Goal: Task Accomplishment & Management: Complete application form

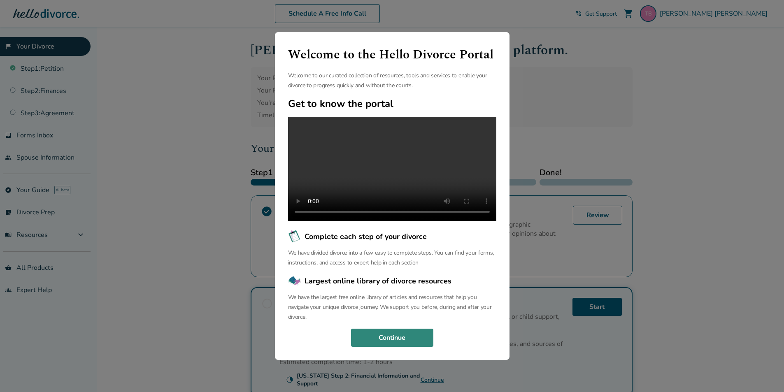
click at [384, 347] on button "Continue" at bounding box center [392, 338] width 82 height 18
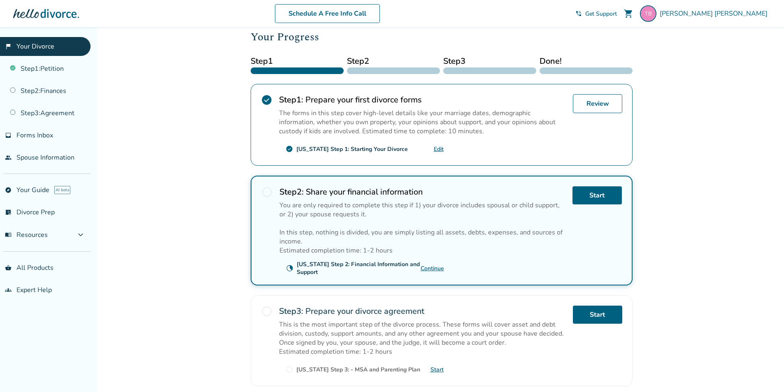
scroll to position [123, 0]
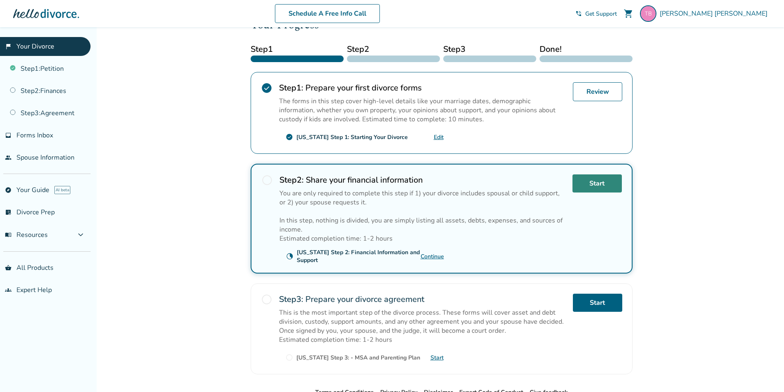
click at [597, 183] on link "Start" at bounding box center [597, 184] width 49 height 18
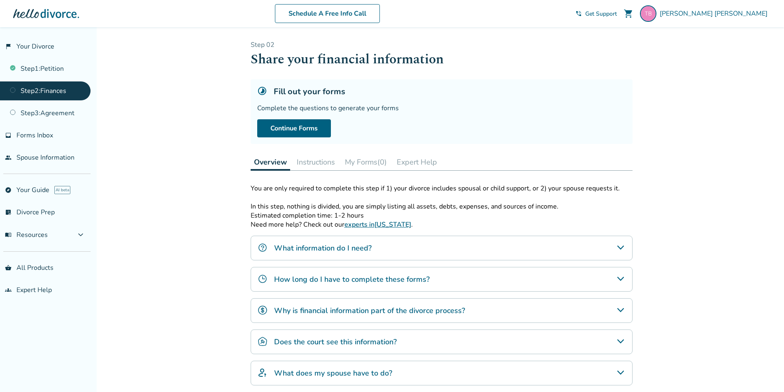
click at [498, 252] on div "What information do I need?" at bounding box center [442, 248] width 382 height 25
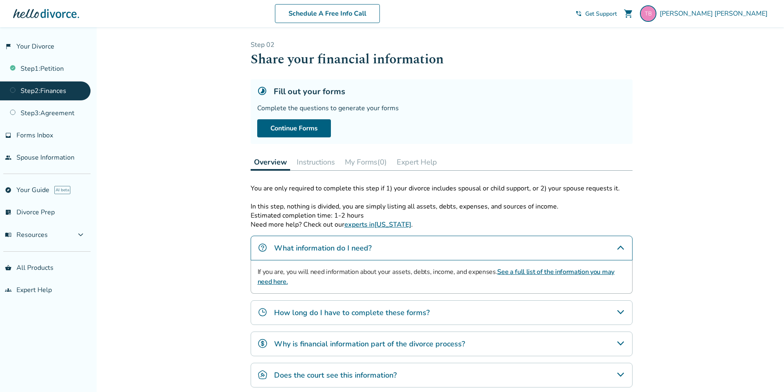
click at [620, 244] on icon "What information do I need?" at bounding box center [621, 248] width 10 height 10
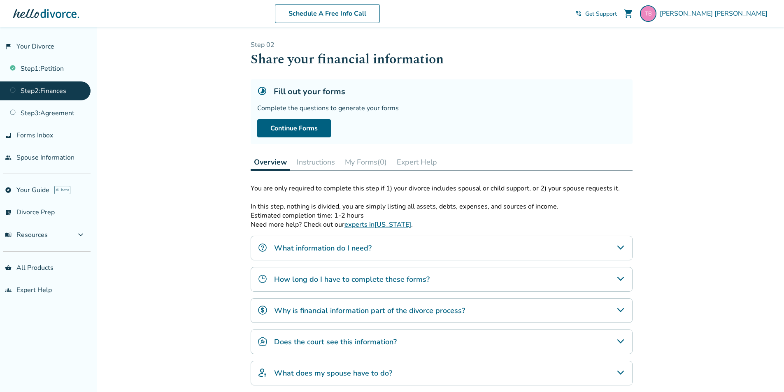
click at [279, 139] on div "Fill out your forms Complete the questions to generate your forms Continue Forms" at bounding box center [442, 111] width 382 height 65
click at [288, 133] on link "Continue Forms" at bounding box center [294, 128] width 74 height 18
click at [321, 122] on link "Continue Forms" at bounding box center [294, 128] width 74 height 18
click at [58, 117] on link "Step 3 : Agreement" at bounding box center [45, 113] width 91 height 19
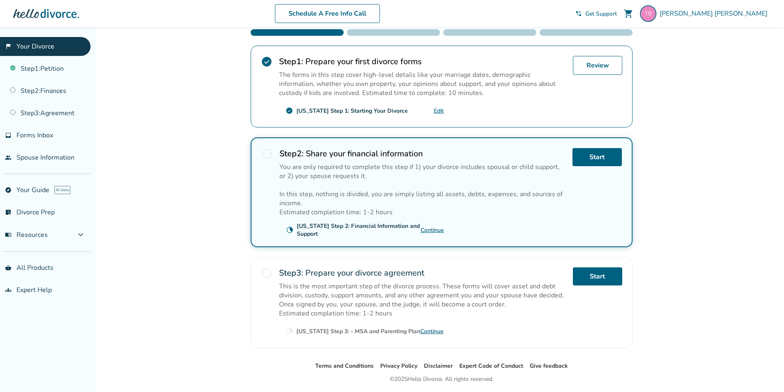
scroll to position [135, 0]
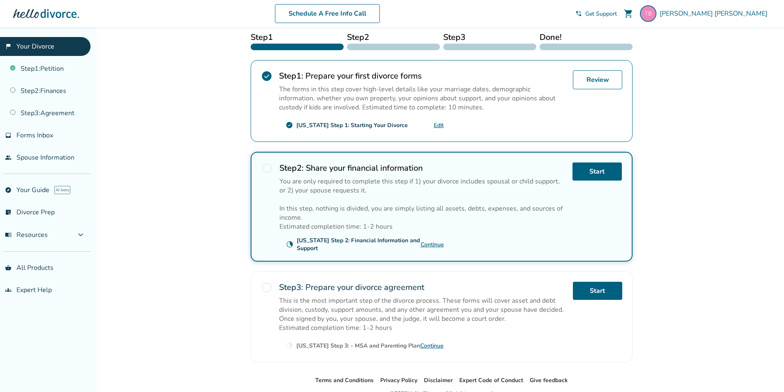
click at [431, 243] on link "Continue" at bounding box center [432, 245] width 23 height 8
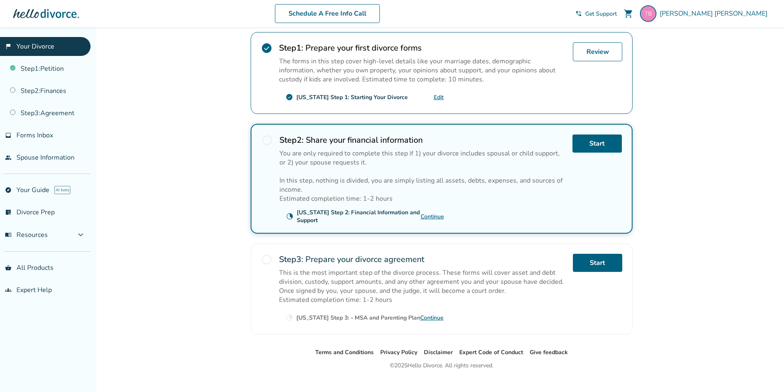
scroll to position [177, 0]
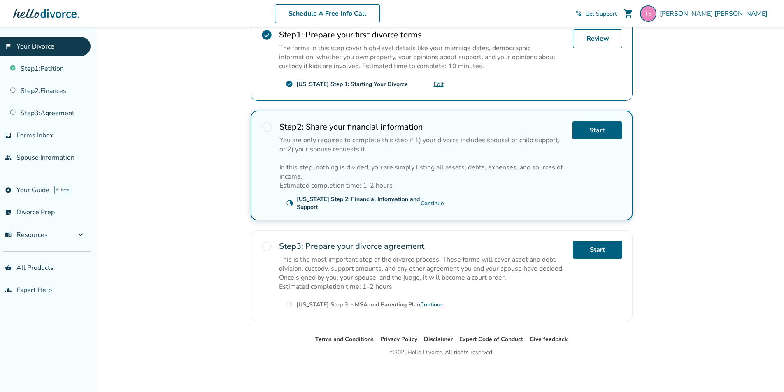
click at [437, 308] on link "Continue" at bounding box center [431, 305] width 23 height 8
click at [51, 158] on link "people Spouse Information" at bounding box center [45, 157] width 91 height 19
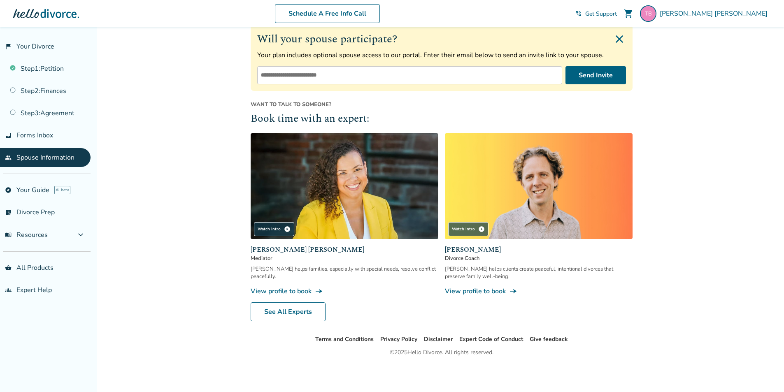
scroll to position [129, 0]
click at [50, 210] on link "list_alt_check Divorce Prep" at bounding box center [45, 212] width 91 height 19
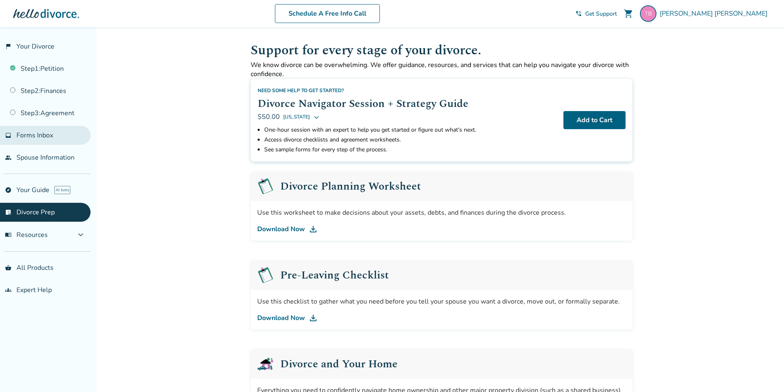
click at [48, 133] on span "Forms Inbox" at bounding box center [34, 135] width 37 height 9
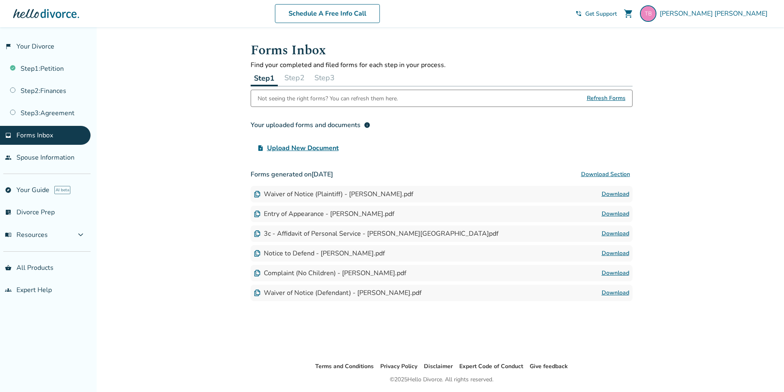
click at [306, 290] on div "Waiver of Notice (Defendant) - Tiffany Blain-Dingle.pdf" at bounding box center [338, 293] width 168 height 9
click at [256, 291] on img at bounding box center [257, 293] width 7 height 7
click at [257, 293] on img at bounding box center [257, 293] width 7 height 7
click at [618, 294] on link "Download" at bounding box center [616, 293] width 28 height 10
click at [610, 98] on span "Refresh Forms" at bounding box center [606, 98] width 39 height 16
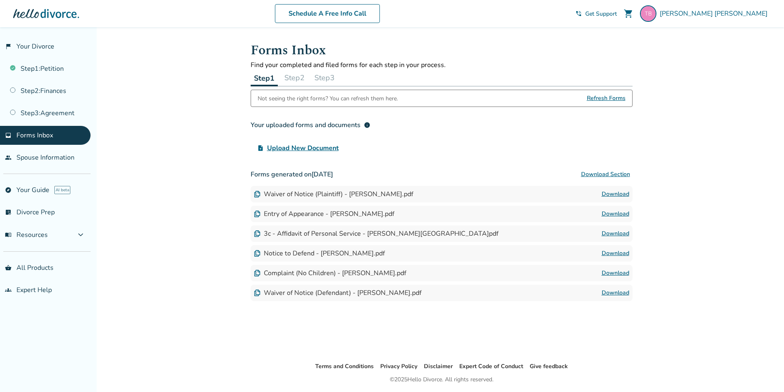
click at [329, 149] on span "Upload New Document" at bounding box center [303, 148] width 72 height 10
click at [0, 0] on input "upload_file Upload New Document" at bounding box center [0, 0] width 0 height 0
click at [59, 62] on link "Step 1 : Petition" at bounding box center [45, 68] width 91 height 19
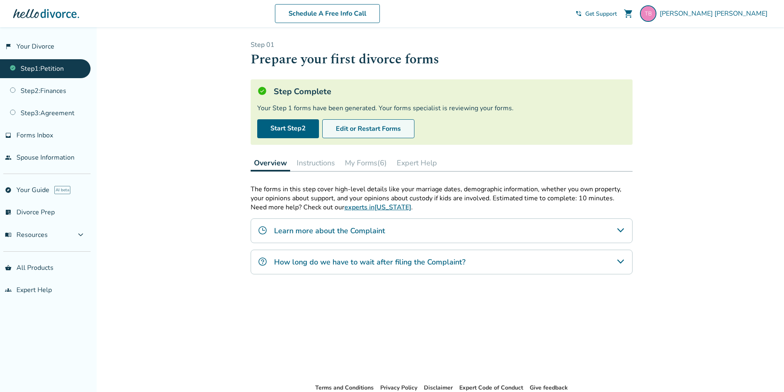
click at [359, 128] on button "Edit or Restart Forms" at bounding box center [368, 128] width 92 height 19
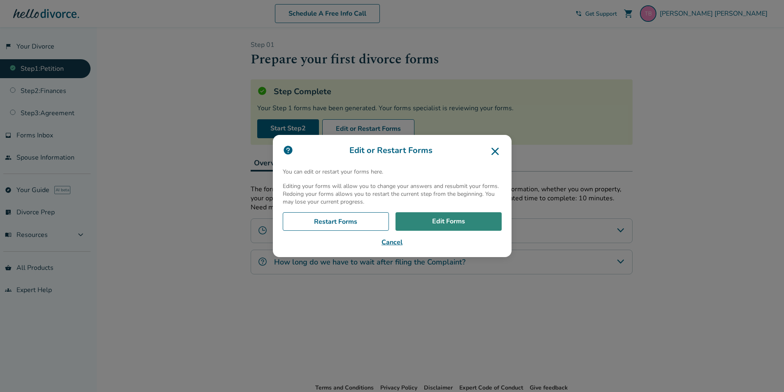
click at [438, 214] on link "Edit Forms" at bounding box center [449, 221] width 106 height 19
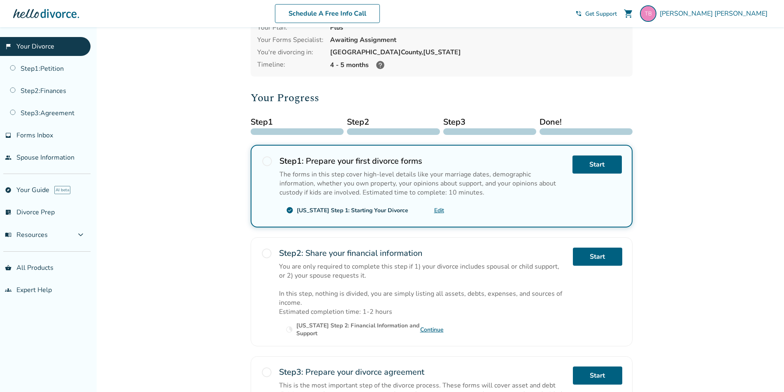
scroll to position [165, 0]
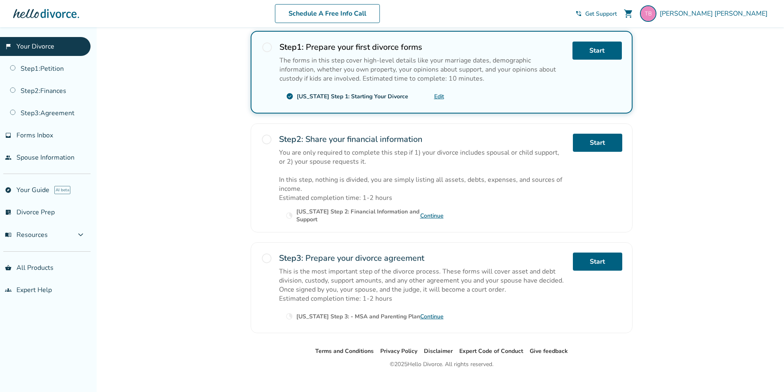
click at [432, 213] on link "Continue" at bounding box center [431, 216] width 23 height 8
drag, startPoint x: 612, startPoint y: 139, endPoint x: 620, endPoint y: 143, distance: 9.6
click at [611, 139] on link "Start" at bounding box center [597, 143] width 49 height 18
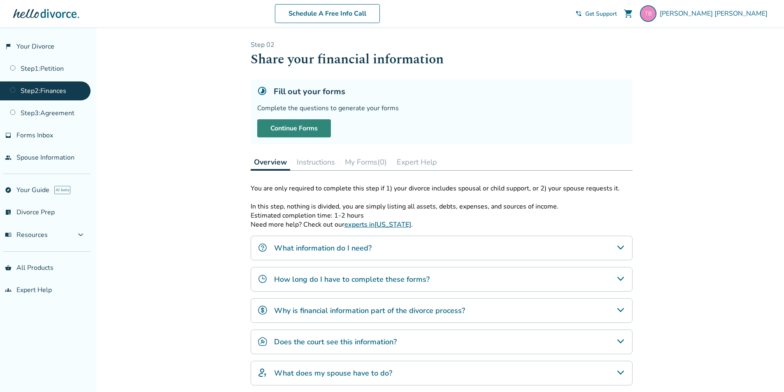
click at [300, 131] on link "Continue Forms" at bounding box center [294, 128] width 74 height 18
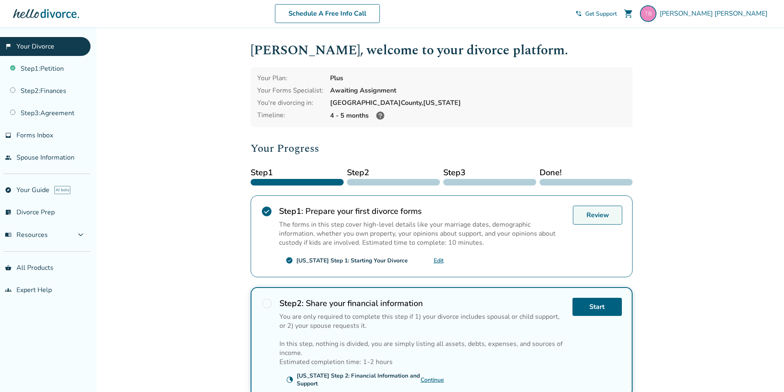
click at [587, 220] on link "Review" at bounding box center [597, 215] width 49 height 19
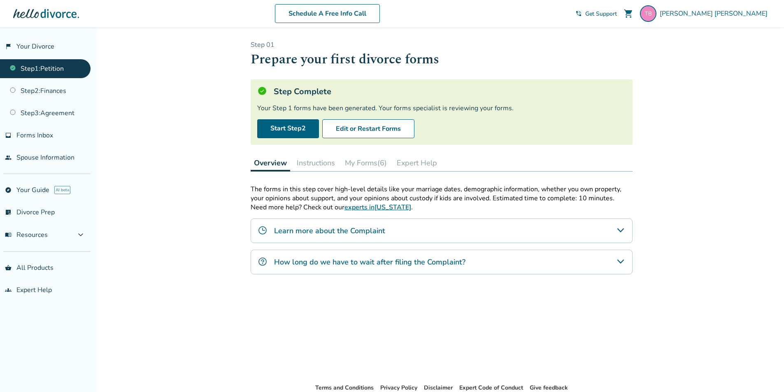
click at [598, 269] on div "How long do we have to wait after filing the Complaint?" at bounding box center [442, 262] width 382 height 25
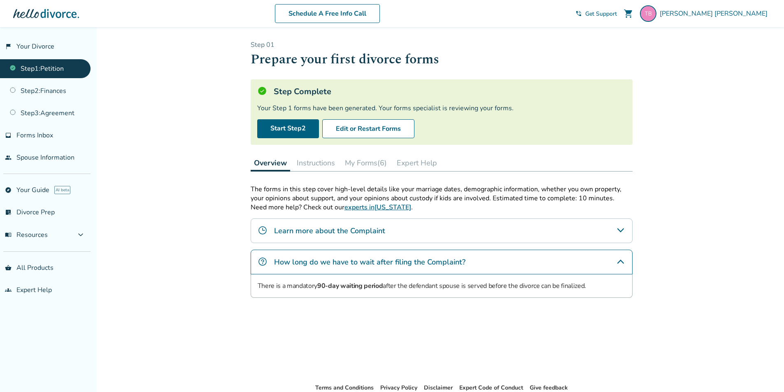
click at [593, 228] on div "Learn more about the Complaint" at bounding box center [442, 231] width 382 height 25
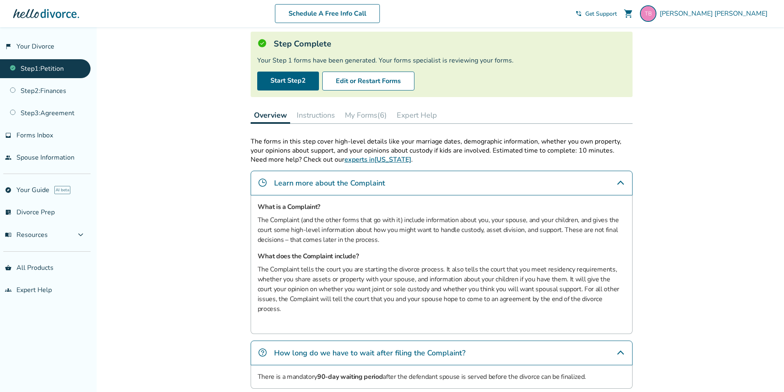
scroll to position [112, 0]
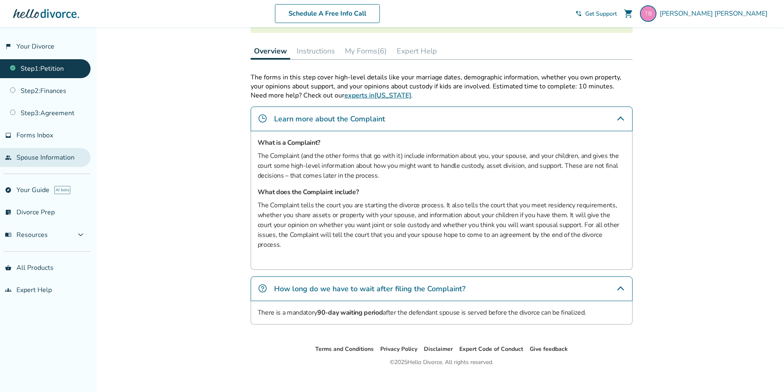
click at [62, 164] on link "people Spouse Information" at bounding box center [45, 157] width 91 height 19
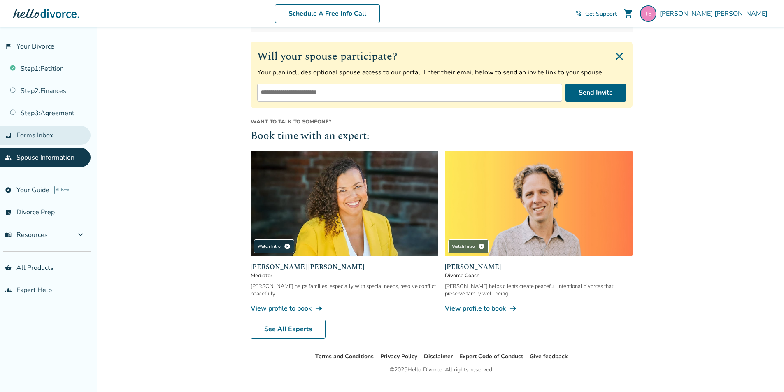
click at [35, 132] on span "Forms Inbox" at bounding box center [34, 135] width 37 height 9
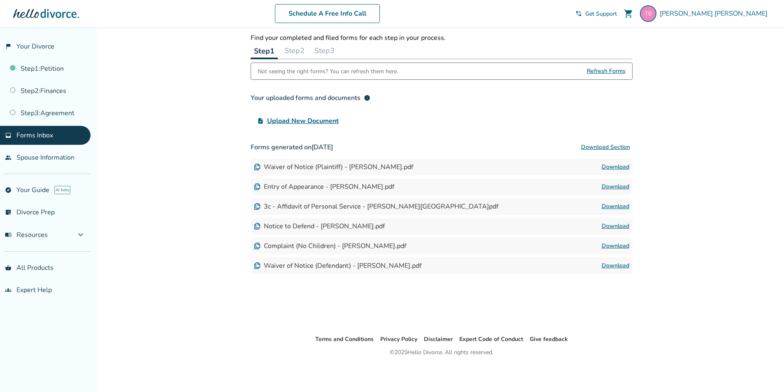
scroll to position [27, 0]
click at [55, 93] on link "Step 2 : Finances" at bounding box center [45, 91] width 91 height 19
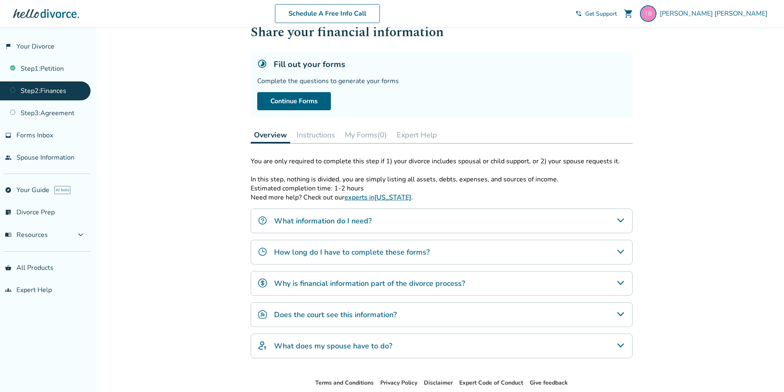
click at [577, 252] on div "How long do I have to complete these forms?" at bounding box center [442, 252] width 382 height 25
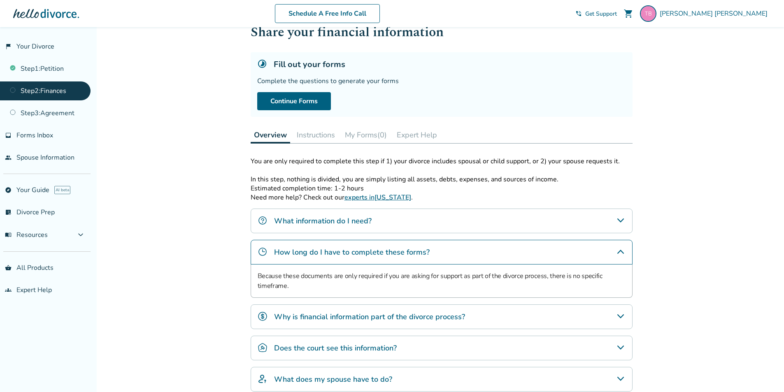
click at [544, 250] on div "How long do I have to complete these forms?" at bounding box center [442, 252] width 382 height 25
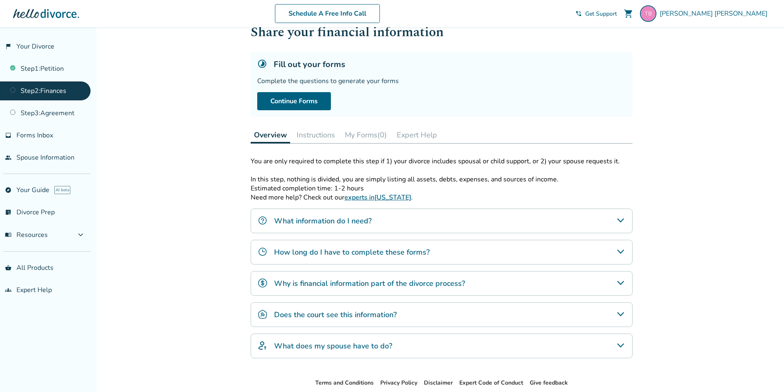
click at [566, 303] on div "Does the court see this information?" at bounding box center [442, 315] width 382 height 25
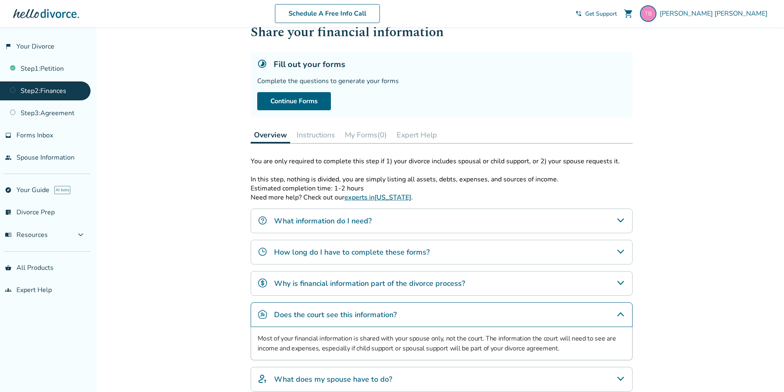
click at [571, 314] on div "Does the court see this information?" at bounding box center [442, 315] width 382 height 25
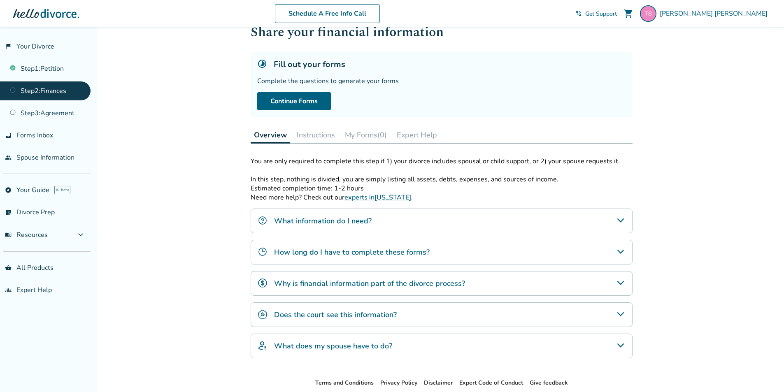
click at [571, 344] on div "What does my spouse have to do?" at bounding box center [442, 346] width 382 height 25
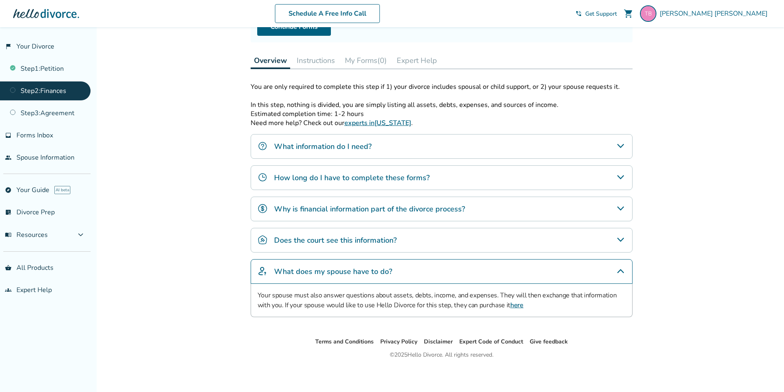
scroll to position [104, 0]
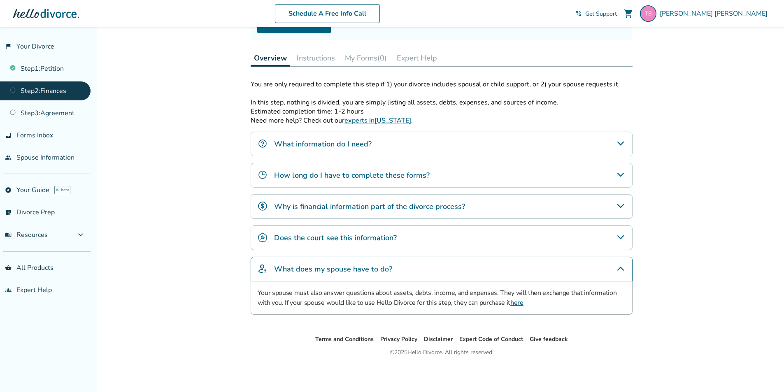
click at [589, 267] on div "What does my spouse have to do?" at bounding box center [442, 269] width 382 height 25
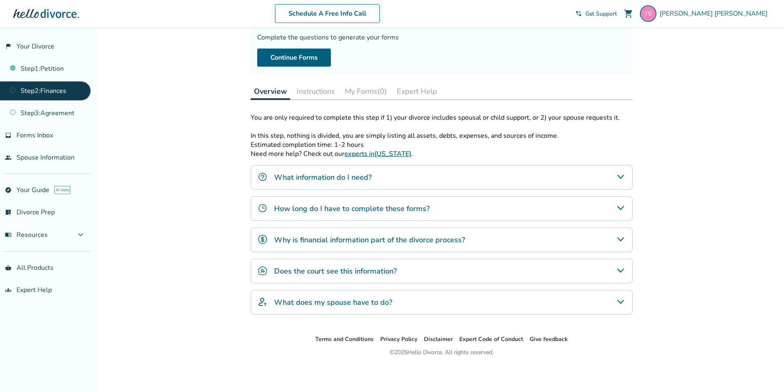
scroll to position [71, 0]
click at [65, 110] on link "Step 3 : Agreement" at bounding box center [45, 113] width 91 height 19
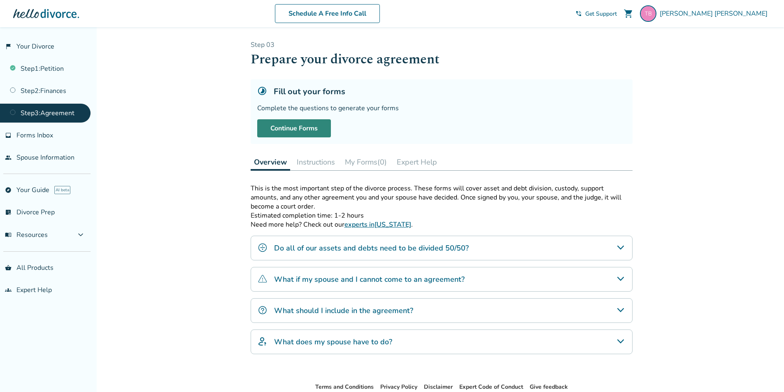
drag, startPoint x: 319, startPoint y: 128, endPoint x: 319, endPoint y: 133, distance: 4.6
click at [319, 129] on link "Continue Forms" at bounding box center [294, 128] width 74 height 18
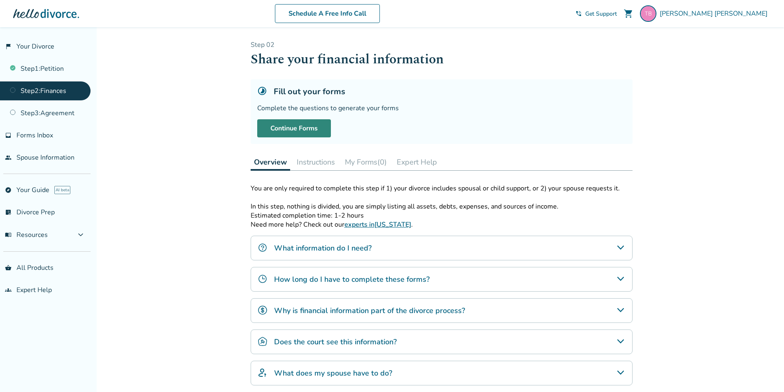
click at [294, 129] on link "Continue Forms" at bounding box center [294, 128] width 74 height 18
